Goal: Task Accomplishment & Management: Manage account settings

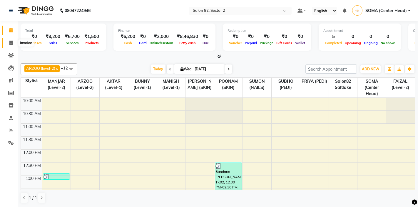
click at [9, 42] on span at bounding box center [11, 43] width 10 height 7
select select "service"
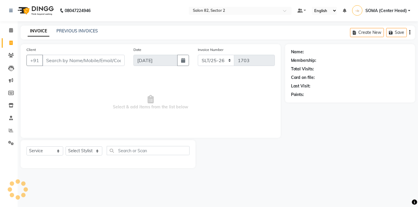
click at [70, 61] on input "Client" at bounding box center [83, 60] width 82 height 11
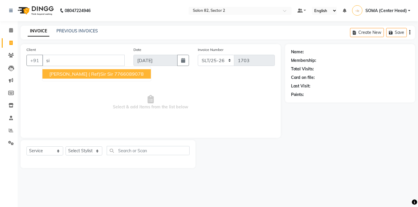
type input "s"
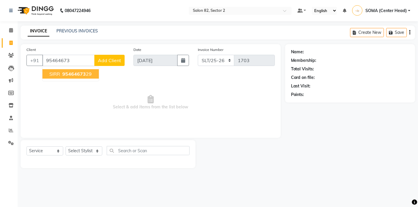
click at [68, 72] on span "95464673" at bounding box center [74, 74] width 24 height 6
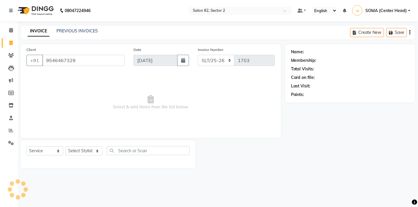
type input "9546467329"
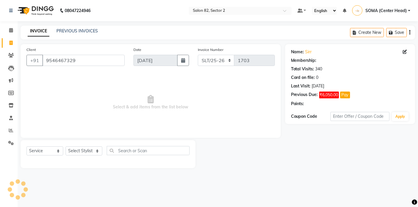
select select "1: Object"
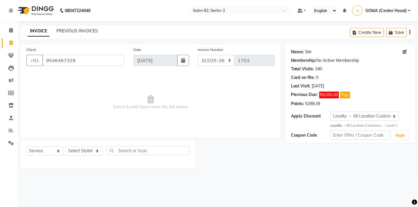
click at [308, 51] on link "Sirr" at bounding box center [308, 52] width 6 height 6
click at [309, 52] on link "Sirr" at bounding box center [308, 52] width 6 height 6
click at [404, 52] on icon at bounding box center [405, 52] width 4 height 4
select select "male"
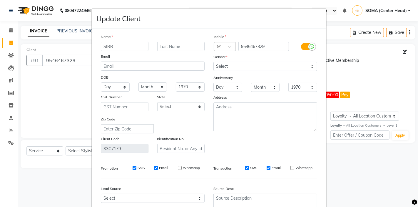
click at [121, 47] on input "SIRR" at bounding box center [125, 46] width 48 height 9
click at [125, 49] on input "SIR" at bounding box center [125, 46] width 48 height 9
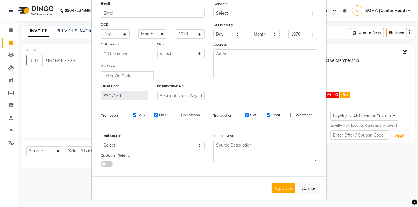
scroll to position [55, 0]
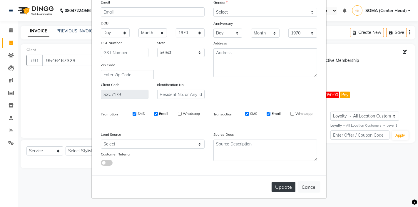
type input "SIR SIR"
click at [286, 185] on button "Update" at bounding box center [284, 186] width 24 height 11
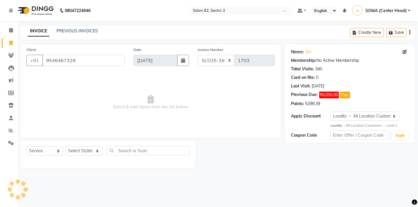
select select
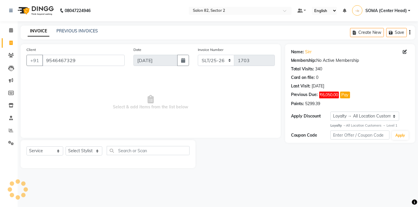
select select
checkbox input "false"
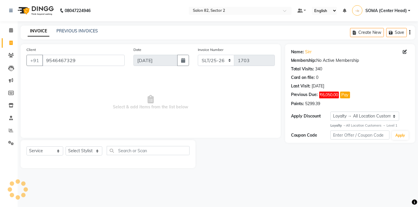
checkbox input "false"
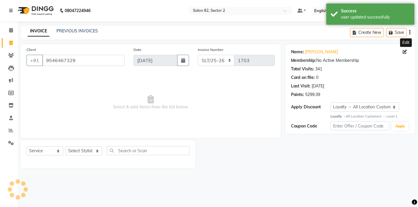
select select "1: Object"
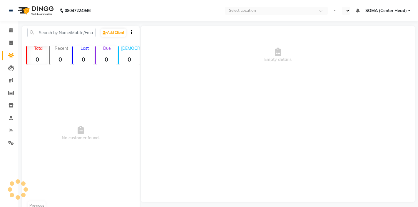
select select "en"
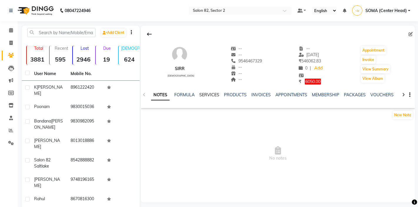
click at [205, 94] on link "SERVICES" at bounding box center [209, 94] width 20 height 5
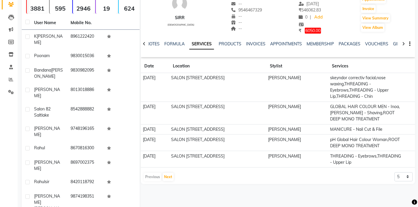
scroll to position [53, 0]
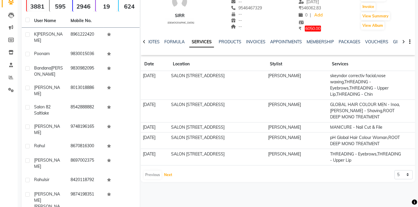
click at [165, 176] on button "Next" at bounding box center [168, 175] width 11 height 8
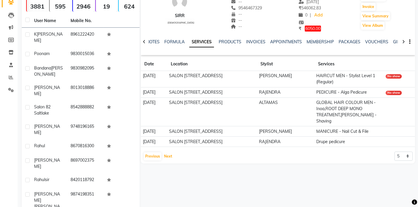
click at [168, 152] on button "Next" at bounding box center [168, 156] width 11 height 8
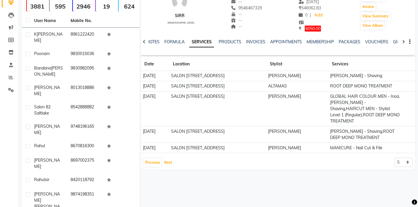
click at [167, 158] on button "Next" at bounding box center [168, 162] width 11 height 8
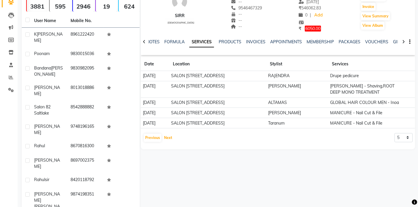
click at [170, 138] on button "Next" at bounding box center [168, 137] width 11 height 8
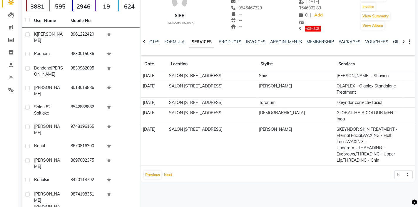
click at [168, 171] on button "Next" at bounding box center [168, 175] width 11 height 8
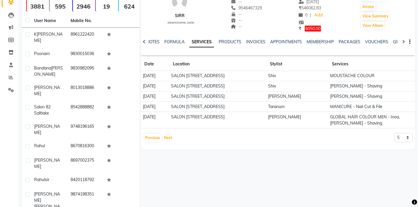
click at [166, 138] on button "Next" at bounding box center [168, 137] width 11 height 8
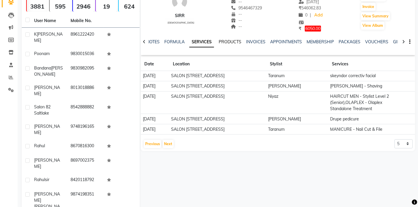
click at [232, 43] on link "PRODUCTS" at bounding box center [230, 41] width 23 height 5
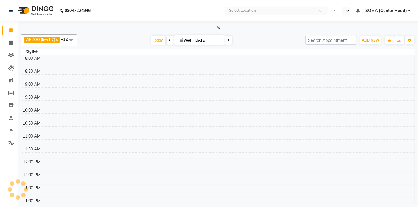
select select "en"
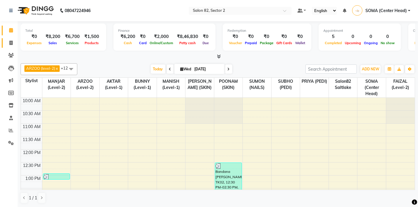
click at [10, 41] on icon at bounding box center [10, 43] width 3 height 4
select select "service"
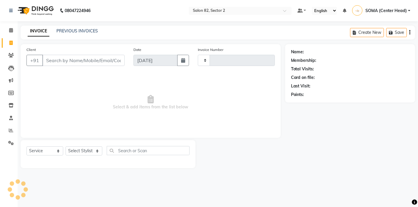
type input "1703"
select select "8703"
click at [79, 63] on input "Client" at bounding box center [83, 60] width 82 height 11
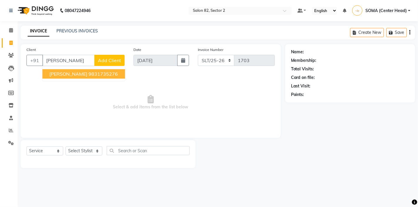
click at [88, 75] on ngb-highlight "9831735276" at bounding box center [102, 74] width 29 height 6
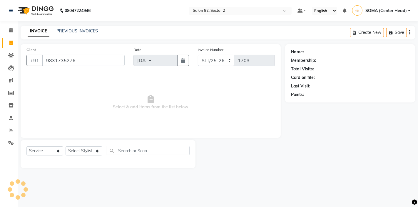
type input "9831735276"
select select "1: Object"
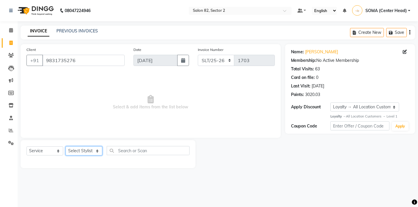
click at [79, 148] on select "Select Stylist AKTAR (level-1) ARZOO (level-2) BUNNY (level-1) FAIZAL (level-2)…" at bounding box center [84, 150] width 37 height 9
select select "33727"
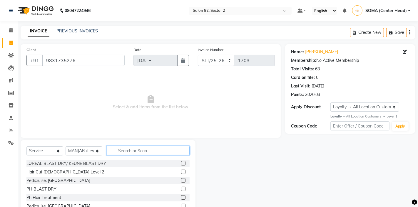
click at [133, 149] on input "text" at bounding box center [148, 150] width 83 height 9
type input "love"
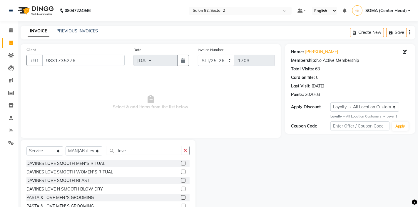
click at [184, 180] on label at bounding box center [183, 180] width 4 height 4
click at [184, 180] on input "checkbox" at bounding box center [183, 180] width 4 height 4
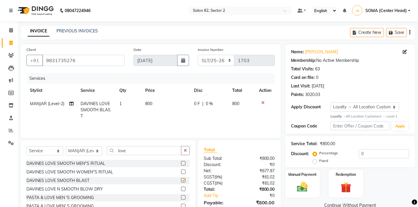
checkbox input "false"
click at [305, 186] on img at bounding box center [302, 187] width 18 height 13
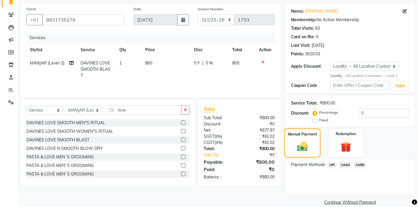
scroll to position [49, 0]
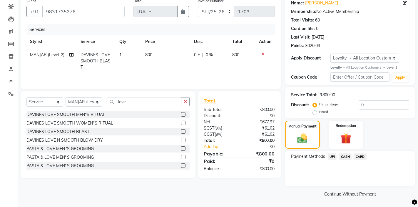
click at [348, 156] on span "CASH" at bounding box center [345, 156] width 13 height 7
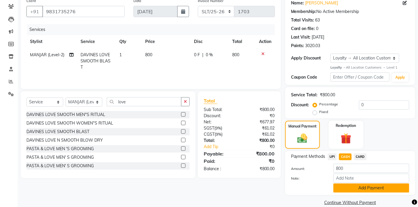
click at [343, 188] on button "Add Payment" at bounding box center [371, 187] width 76 height 9
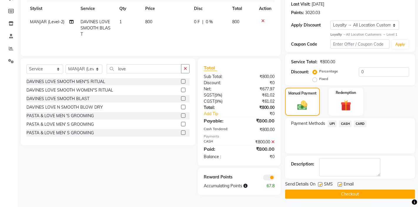
scroll to position [82, 0]
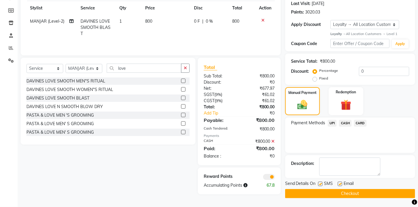
click at [338, 192] on button "Checkout" at bounding box center [350, 193] width 130 height 9
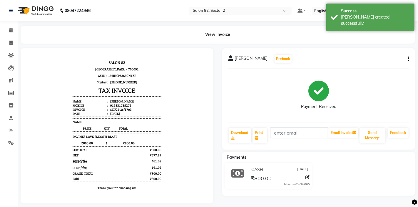
click at [338, 192] on div "Payments CASH 03-09-2025 ₹800.00 Added on 03-09-2025" at bounding box center [318, 174] width 193 height 44
click at [11, 29] on icon at bounding box center [11, 30] width 4 height 4
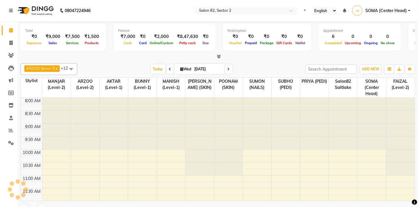
select select "en"
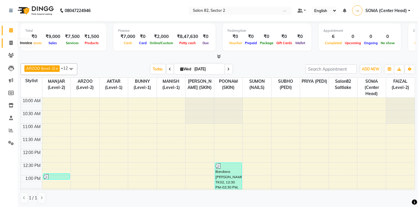
click at [11, 42] on icon at bounding box center [10, 43] width 3 height 4
select select "service"
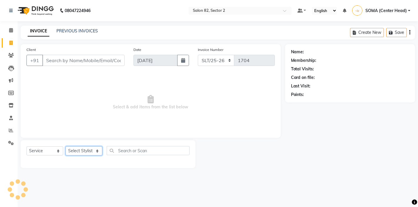
click at [80, 150] on select "Select Stylist AKTAR (level-1) ARZOO (level-2) BUNNY (level-1) FAIZAL (level-2)…" at bounding box center [84, 150] width 37 height 9
select select "86868"
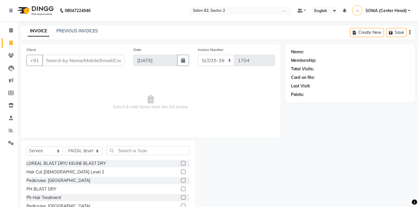
click at [129, 155] on div "Select Service Product Membership Package Voucher Prepaid Gift Card Select Styl…" at bounding box center [107, 153] width 163 height 14
click at [128, 147] on input "text" at bounding box center [148, 150] width 83 height 9
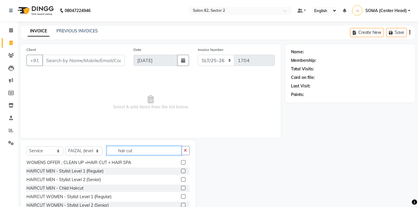
scroll to position [20, 0]
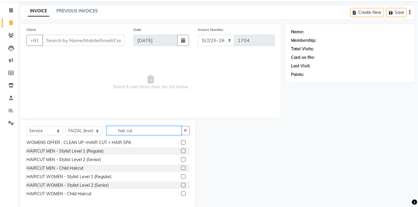
type input "hair cut"
click at [181, 184] on label at bounding box center [183, 185] width 4 height 4
click at [181, 184] on input "checkbox" at bounding box center [183, 185] width 4 height 4
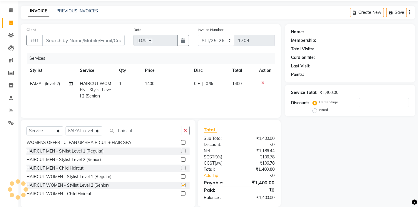
checkbox input "false"
click at [84, 37] on input "Client" at bounding box center [83, 40] width 82 height 11
type input "6"
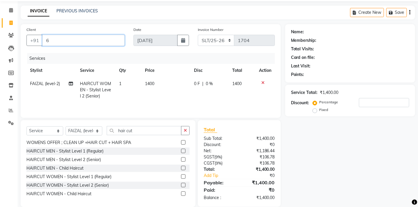
type input "0"
type input "6290029736"
click at [105, 42] on span "Add Client" at bounding box center [109, 40] width 23 height 6
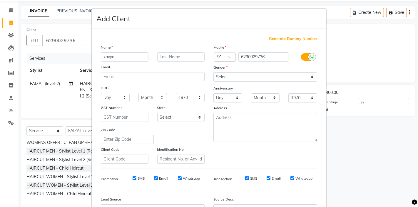
type input "kavya"
click at [228, 74] on select "Select Male Female Other Prefer Not To Say" at bounding box center [265, 76] width 104 height 9
select select "female"
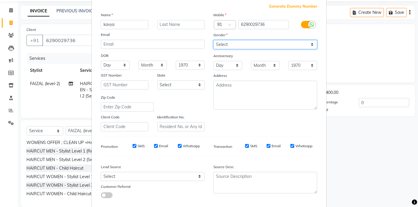
scroll to position [65, 0]
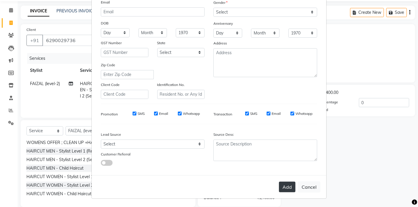
click at [285, 188] on button "Add" at bounding box center [287, 186] width 16 height 11
select select
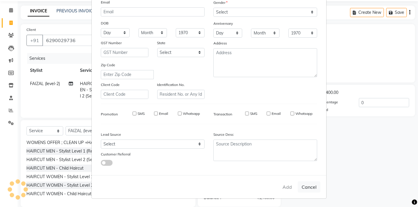
select select
checkbox input "false"
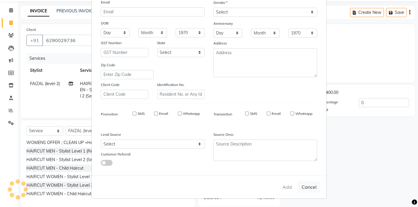
checkbox input "false"
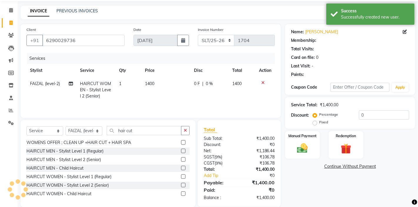
select select "1: Object"
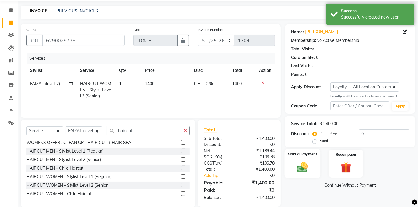
click at [304, 163] on img at bounding box center [302, 167] width 18 height 13
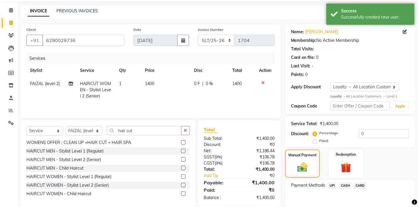
click at [332, 187] on span "UPI" at bounding box center [332, 185] width 9 height 7
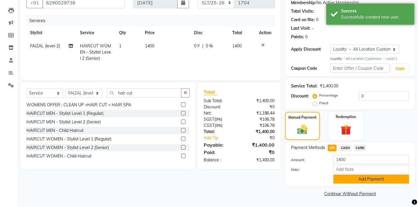
click at [346, 178] on button "Add Payment" at bounding box center [371, 178] width 76 height 9
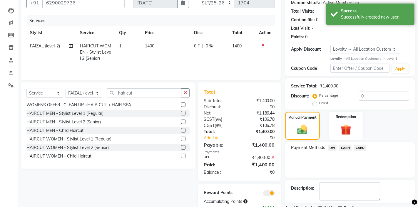
scroll to position [82, 0]
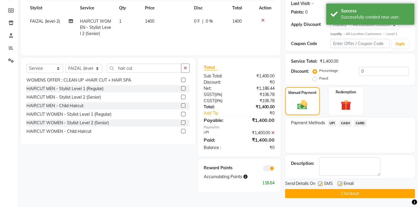
click at [325, 192] on button "Checkout" at bounding box center [350, 193] width 130 height 9
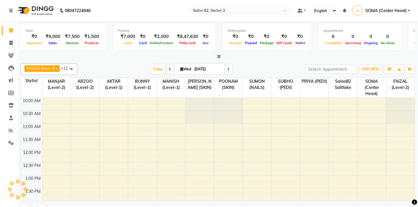
select select "en"
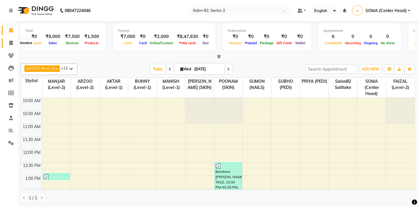
click at [10, 43] on icon at bounding box center [10, 43] width 3 height 4
select select "service"
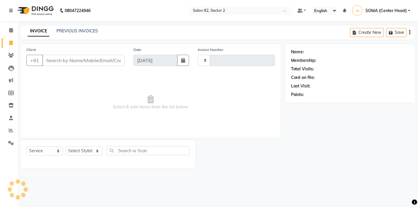
type input "1704"
select select "8703"
click at [87, 153] on select "Select Stylist AKTAR (level-1) ARZOO (level-2) BUNNY (level-1) FAIZAL (level-2)…" at bounding box center [84, 150] width 37 height 9
select select "33727"
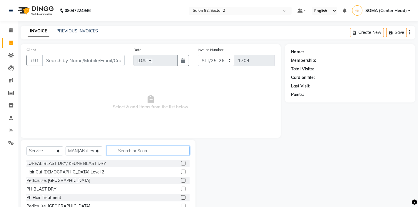
click at [134, 153] on input "text" at bounding box center [148, 150] width 83 height 9
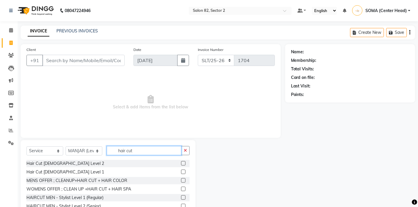
scroll to position [26, 0]
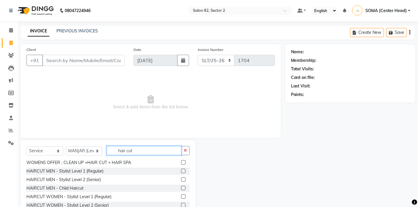
type input "hair cut"
click at [184, 179] on label at bounding box center [183, 179] width 4 height 4
click at [184, 179] on input "checkbox" at bounding box center [183, 180] width 4 height 4
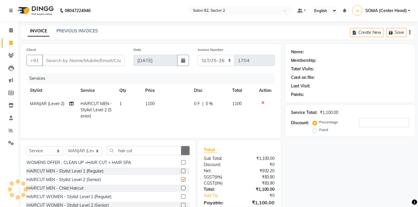
checkbox input "false"
click at [186, 150] on icon "button" at bounding box center [185, 150] width 3 height 4
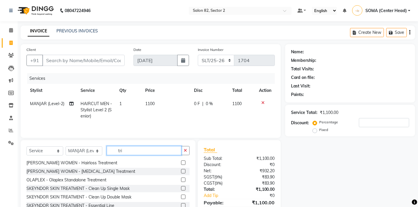
scroll to position [0, 0]
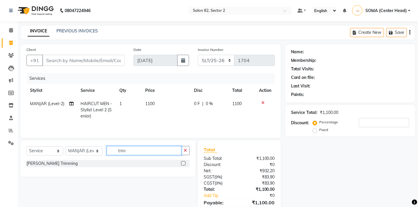
type input "trim"
click at [184, 163] on label at bounding box center [183, 163] width 4 height 4
click at [184, 163] on input "checkbox" at bounding box center [183, 163] width 4 height 4
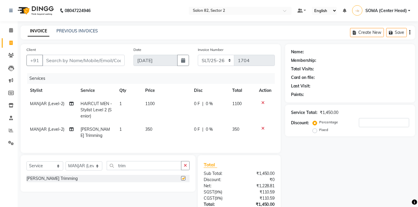
checkbox input "false"
click at [49, 131] on span "MANJAR (Level-2)" at bounding box center [47, 128] width 34 height 5
select select "33727"
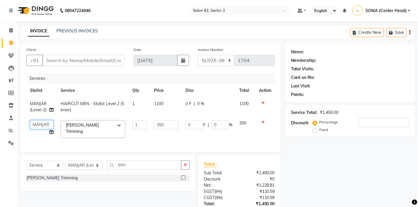
click at [41, 126] on select "AKTAR (level-1) ARZOO (level-2) BUNNY (level-1) FAIZAL (level-2) [PERSON_NAME] …" at bounding box center [42, 124] width 24 height 9
select select "67954"
click at [117, 60] on input "Client" at bounding box center [83, 60] width 82 height 11
type input "6"
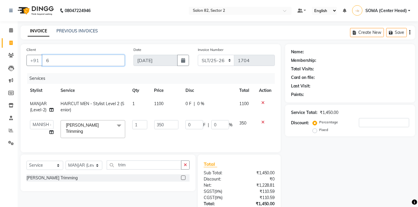
type input "0"
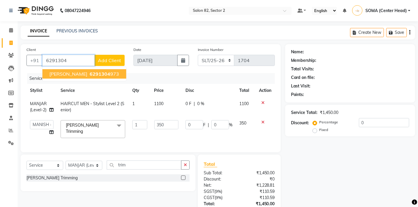
click at [95, 75] on ngb-highlight "6291304 973" at bounding box center [103, 74] width 31 height 6
type input "6291304973"
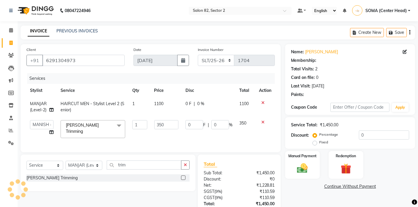
select select "1: Object"
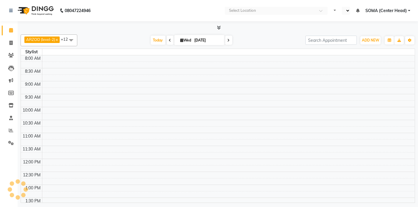
select select "en"
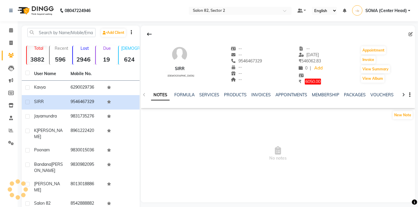
select select "en"
click at [236, 94] on link "PRODUCTS" at bounding box center [235, 94] width 23 height 5
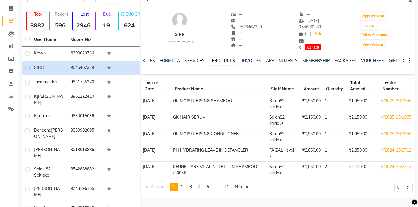
scroll to position [37, 0]
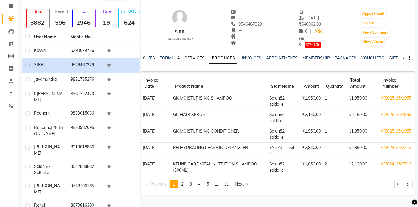
click at [195, 56] on link "SERVICES" at bounding box center [195, 57] width 20 height 5
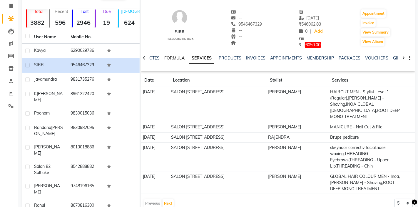
click at [176, 58] on link "FORMULA" at bounding box center [174, 57] width 20 height 5
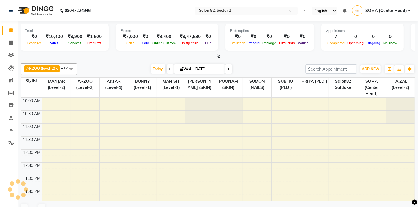
select select "en"
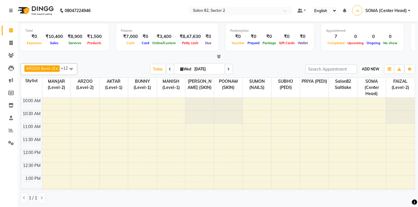
click at [368, 69] on span "ADD NEW" at bounding box center [370, 69] width 17 height 4
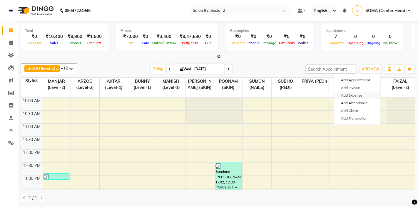
click at [351, 93] on link "Add Expense" at bounding box center [357, 95] width 46 height 8
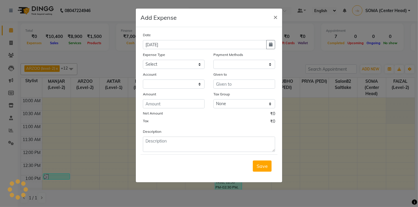
select select "1"
select select "4098"
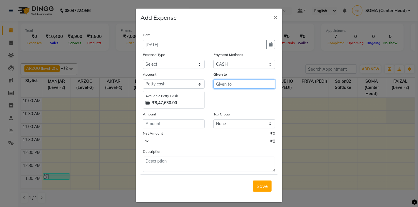
click at [227, 85] on input "text" at bounding box center [244, 83] width 62 height 9
click at [227, 97] on span "SUMON" at bounding box center [230, 96] width 18 height 6
type input "SUMON (NAILS)"
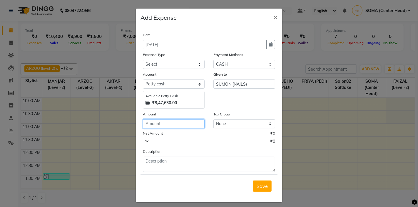
click at [161, 126] on input "number" at bounding box center [174, 123] width 62 height 9
type input "8"
type input "80"
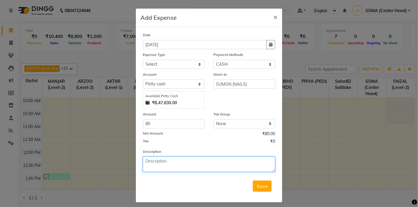
click at [158, 161] on textarea at bounding box center [209, 163] width 132 height 15
click at [255, 162] on textarea "TRAVEL FARE TO NEEDS TO CHECK PRICE N QUOTTION OF NAIL ITMS" at bounding box center [209, 163] width 132 height 15
click at [263, 160] on textarea "TRAVEL FARE TO NEEDS TO CHECK PRICE OF NAIL ITMS" at bounding box center [209, 163] width 132 height 15
type textarea "TRAVEL FARE TO NEEDS TO CHECK PRICE OF NAIL ITEMS/ GEL COL etc."
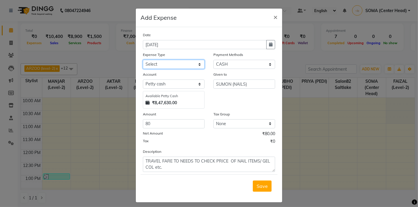
click at [178, 66] on select "Select Advance Salary Bank charges Car maintenance Cash transfer to bank Client…" at bounding box center [174, 64] width 62 height 9
select select "11448"
click at [263, 187] on span "Save" at bounding box center [262, 186] width 11 height 6
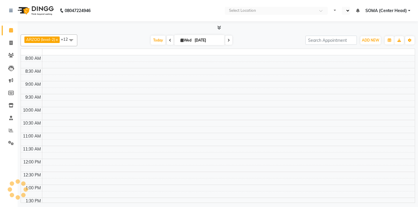
select select "en"
